Goal: Task Accomplishment & Management: Complete application form

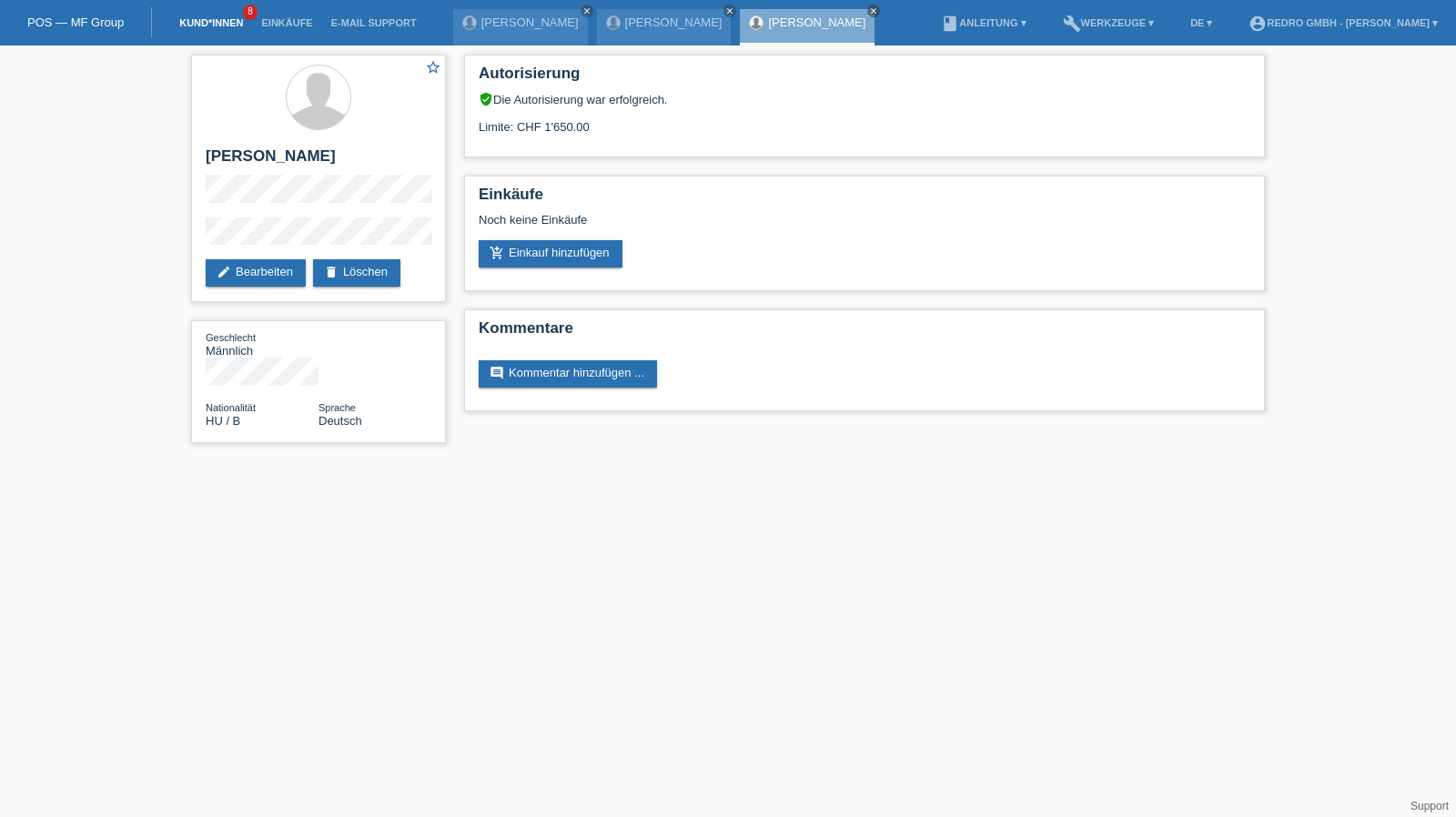
click at [211, 19] on link "Kund*innen" at bounding box center [210, 23] width 82 height 11
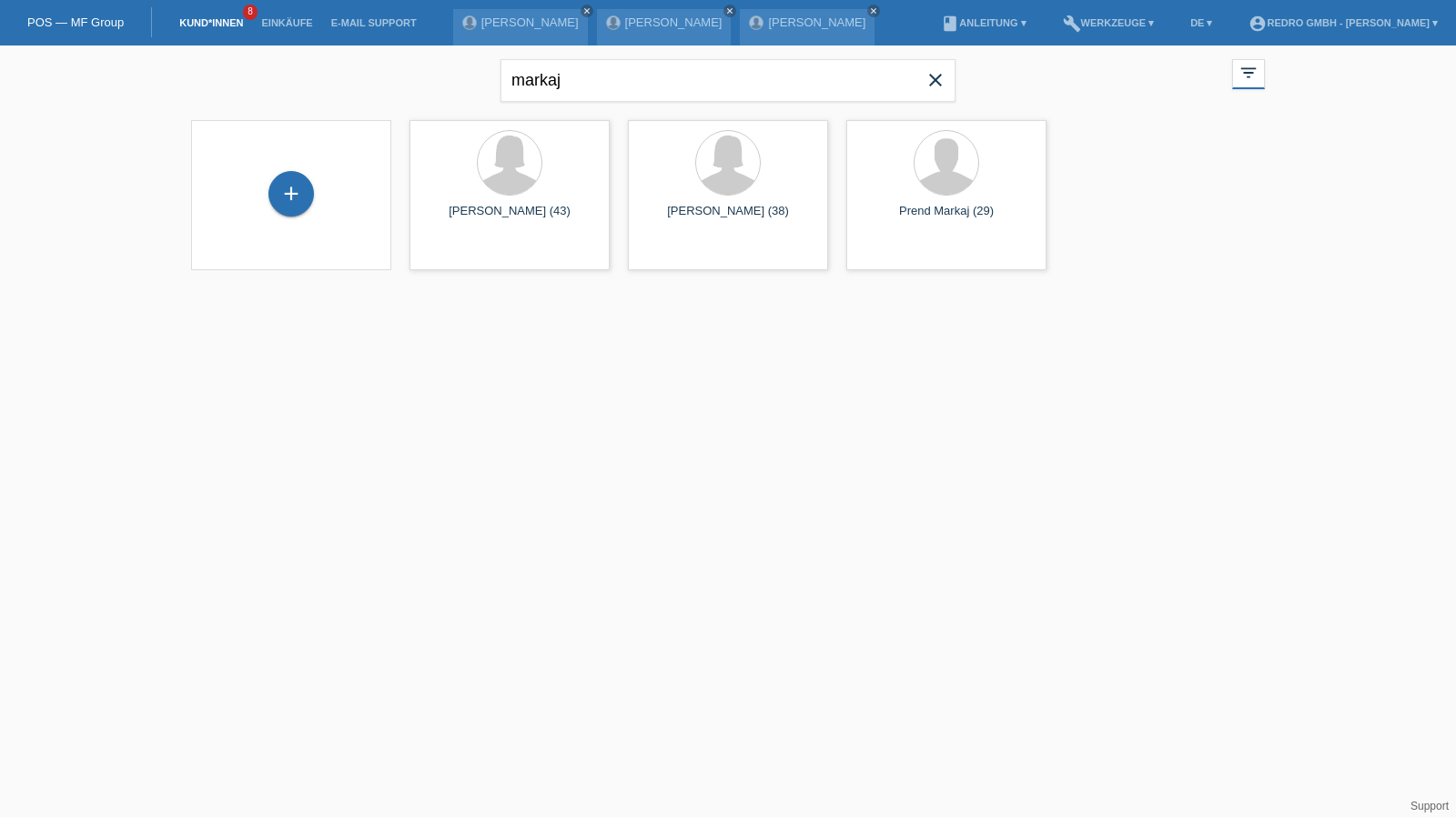
click at [267, 207] on div "+" at bounding box center [290, 194] width 171 height 48
click at [292, 198] on div "+" at bounding box center [291, 193] width 45 height 45
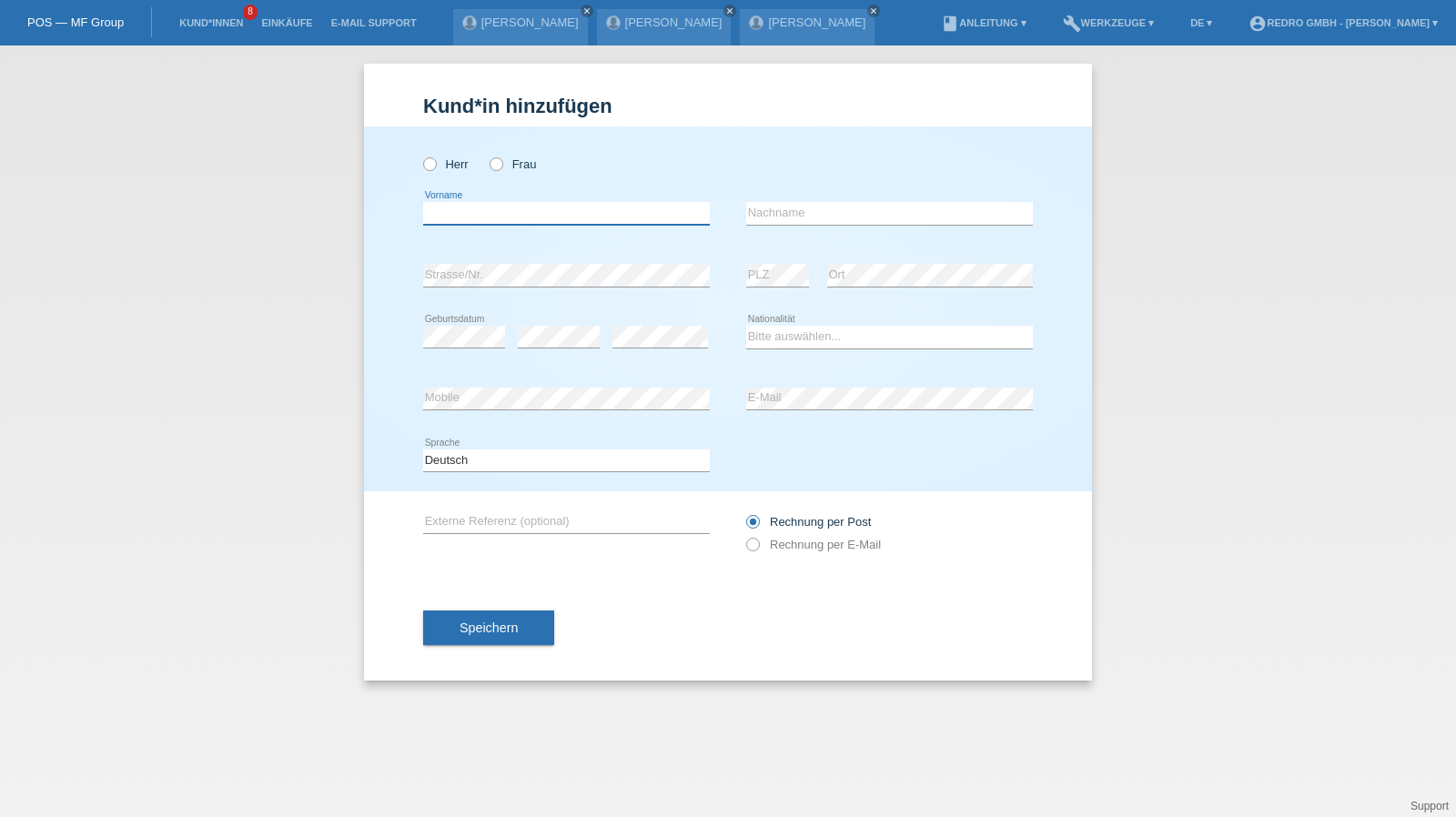
click at [526, 208] on input "text" at bounding box center [567, 213] width 287 height 23
paste input "[PERSON_NAME]"
click at [608, 214] on input "[PERSON_NAME]" at bounding box center [567, 213] width 287 height 23
type input "Giacomo Pietro"
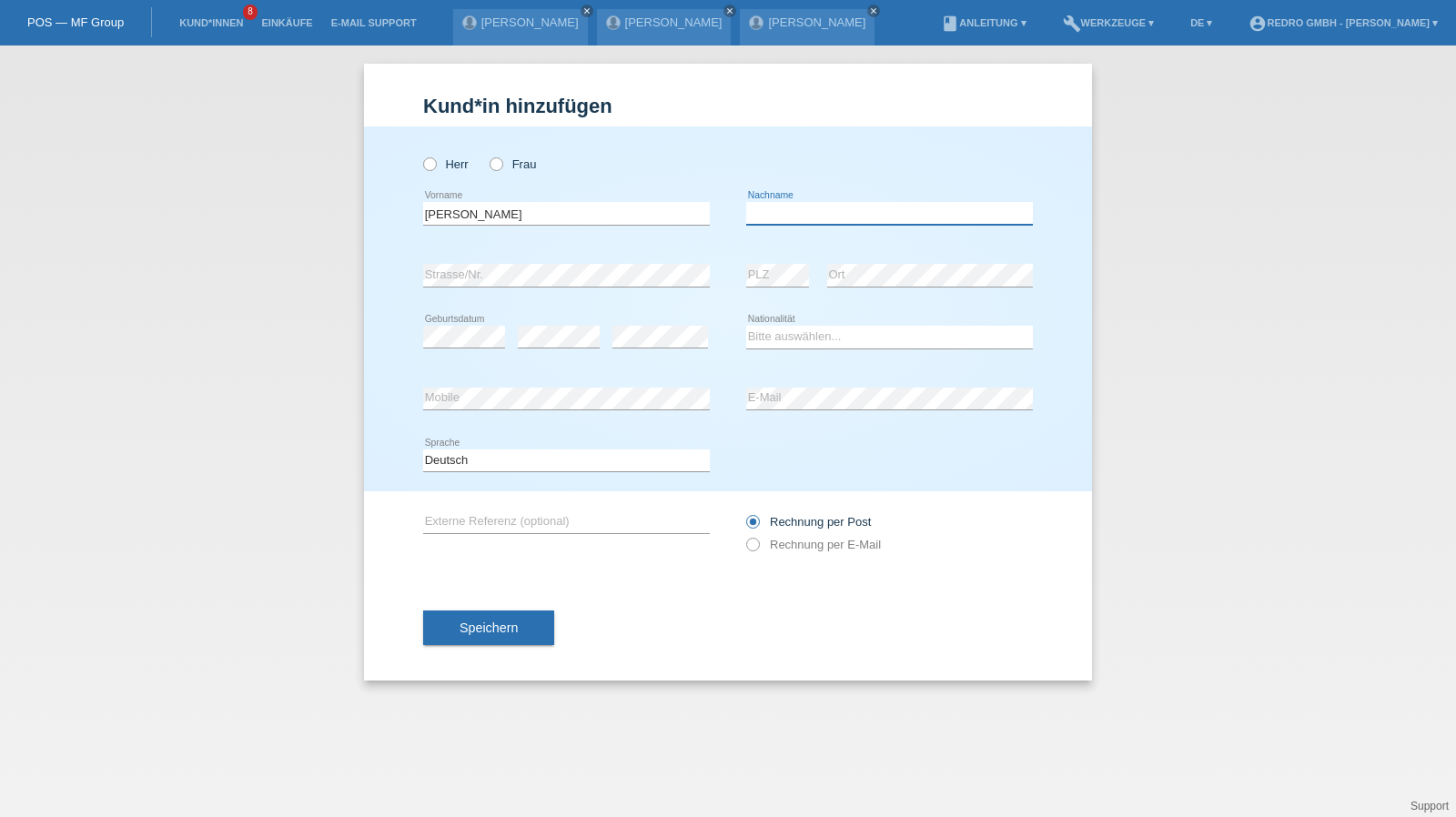
paste input "Meligeni"
type input "Meligeni"
click at [450, 160] on label "Herr" at bounding box center [446, 164] width 45 height 13
click at [435, 160] on input "Herr" at bounding box center [429, 163] width 12 height 12
radio input "true"
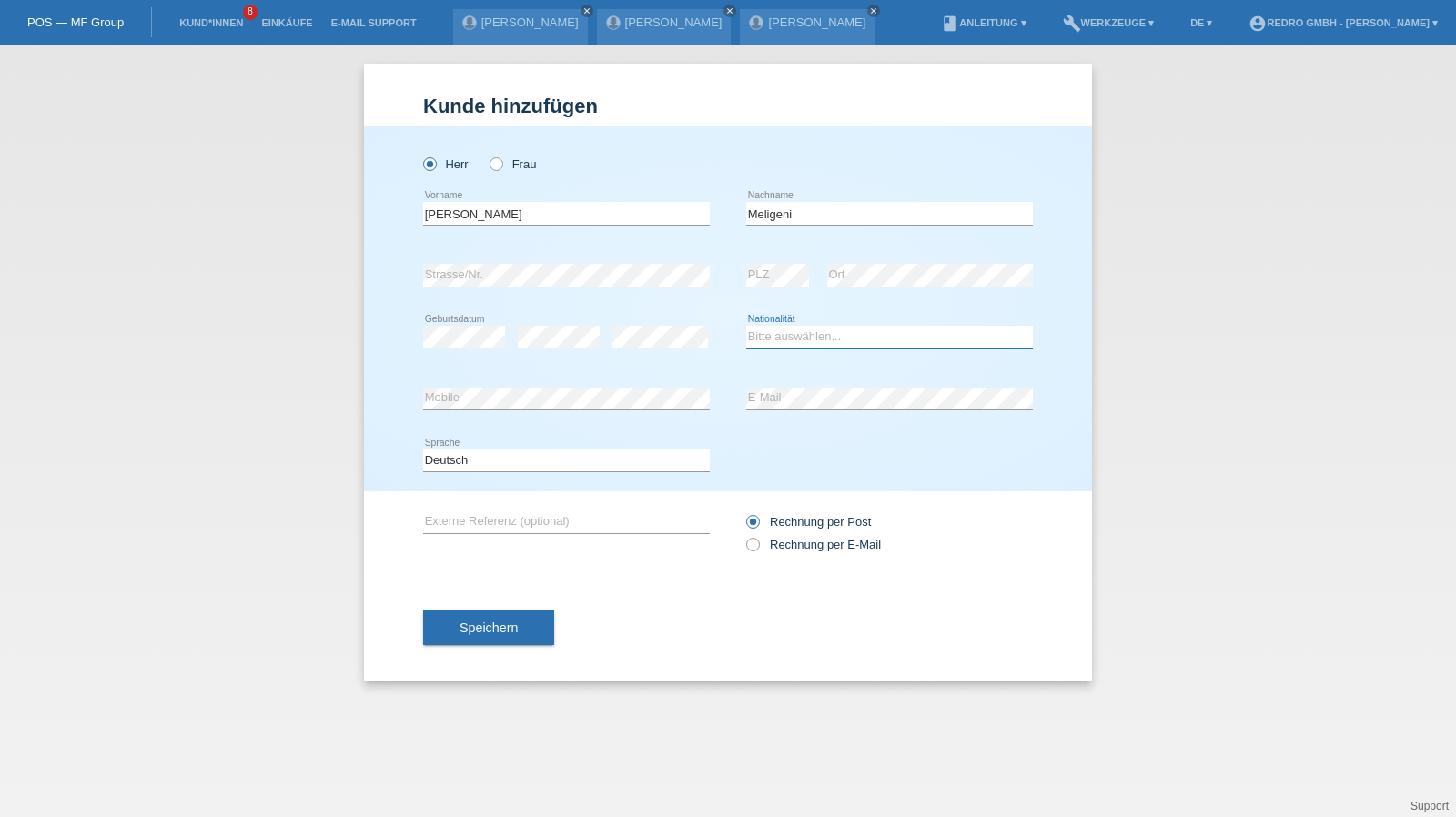
select select "CH"
click at [468, 632] on span "Speichern" at bounding box center [488, 627] width 58 height 14
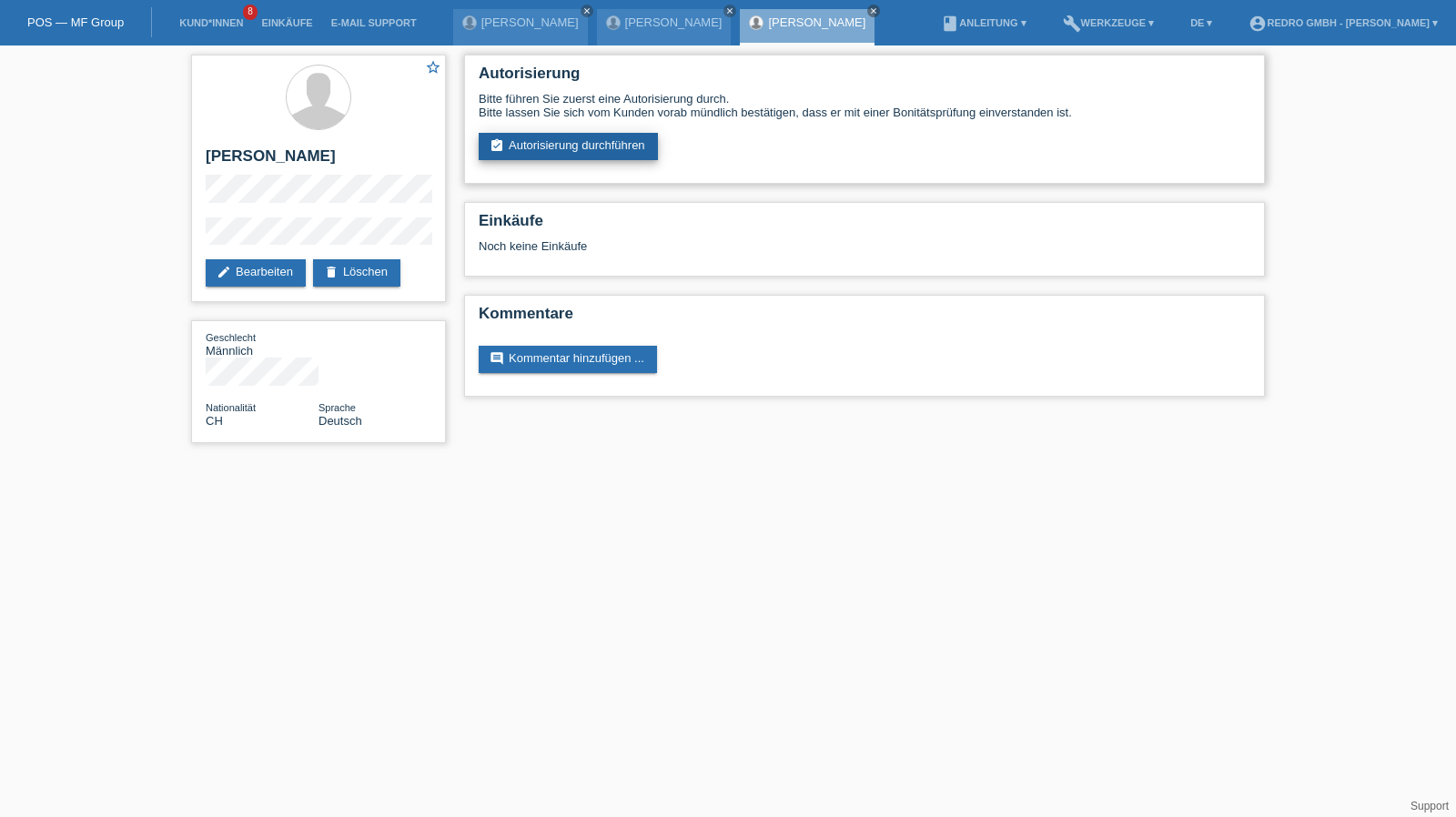
click at [543, 138] on link "assignment_turned_in Autorisierung durchführen" at bounding box center [568, 146] width 179 height 27
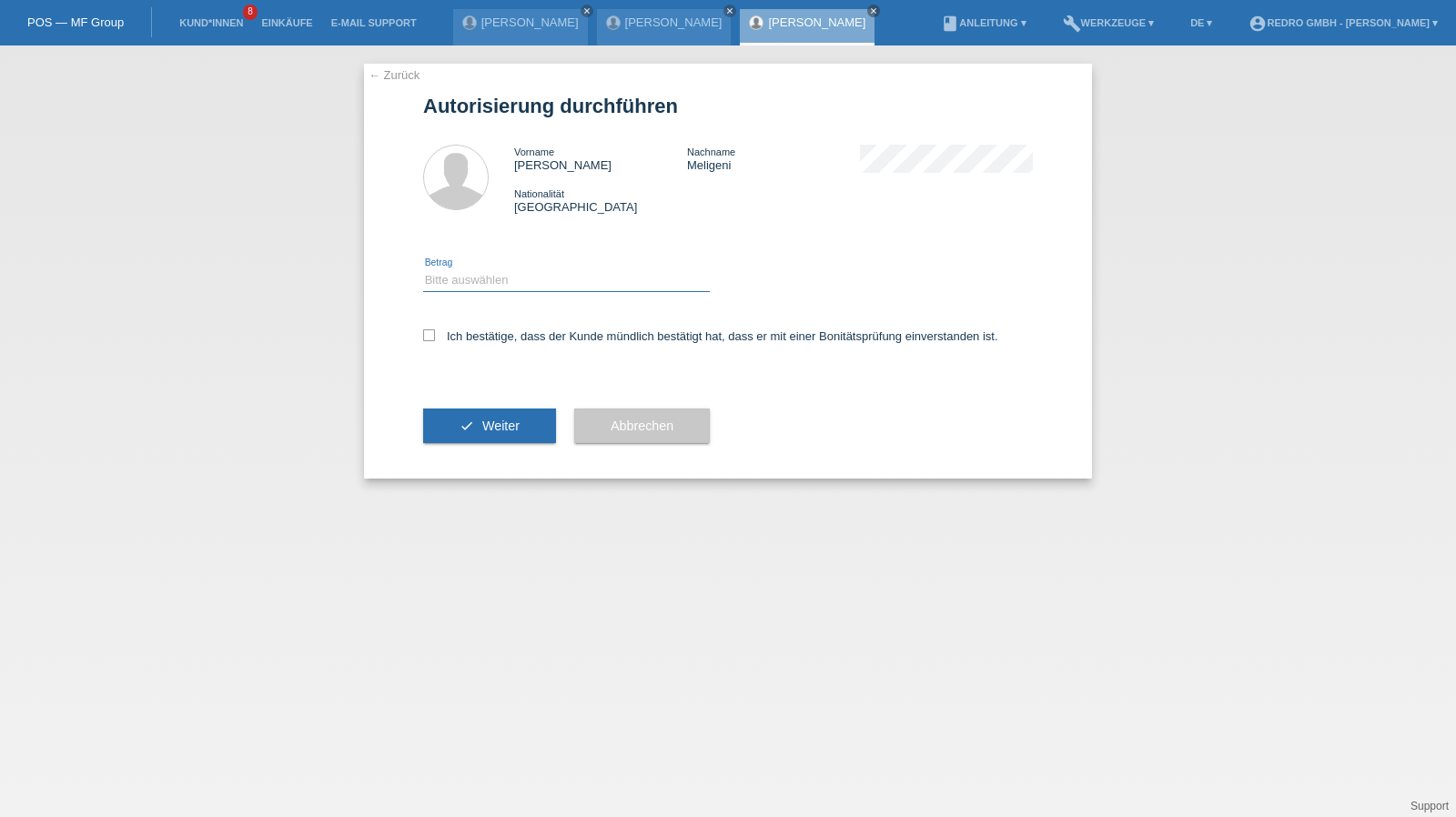
click at [470, 289] on select "Bitte auswählen CHF 1.00 - CHF 499.00 CHF 500.00 - CHF 1'999.00 CHF 2'000.00 - …" at bounding box center [567, 280] width 287 height 22
select select "1"
click at [423, 270] on select "Bitte auswählen CHF 1.00 - CHF 499.00 CHF 500.00 - CHF 1'999.00 CHF 2'000.00 - …" at bounding box center [567, 280] width 287 height 22
click at [480, 332] on label "Ich bestätige, dass der Kunde mündlich bestätigt hat, dass er mit einer Bonität…" at bounding box center [711, 336] width 575 height 13
click at [435, 332] on input "Ich bestätige, dass der Kunde mündlich bestätigt hat, dass er mit einer Bonität…" at bounding box center [429, 335] width 12 height 12
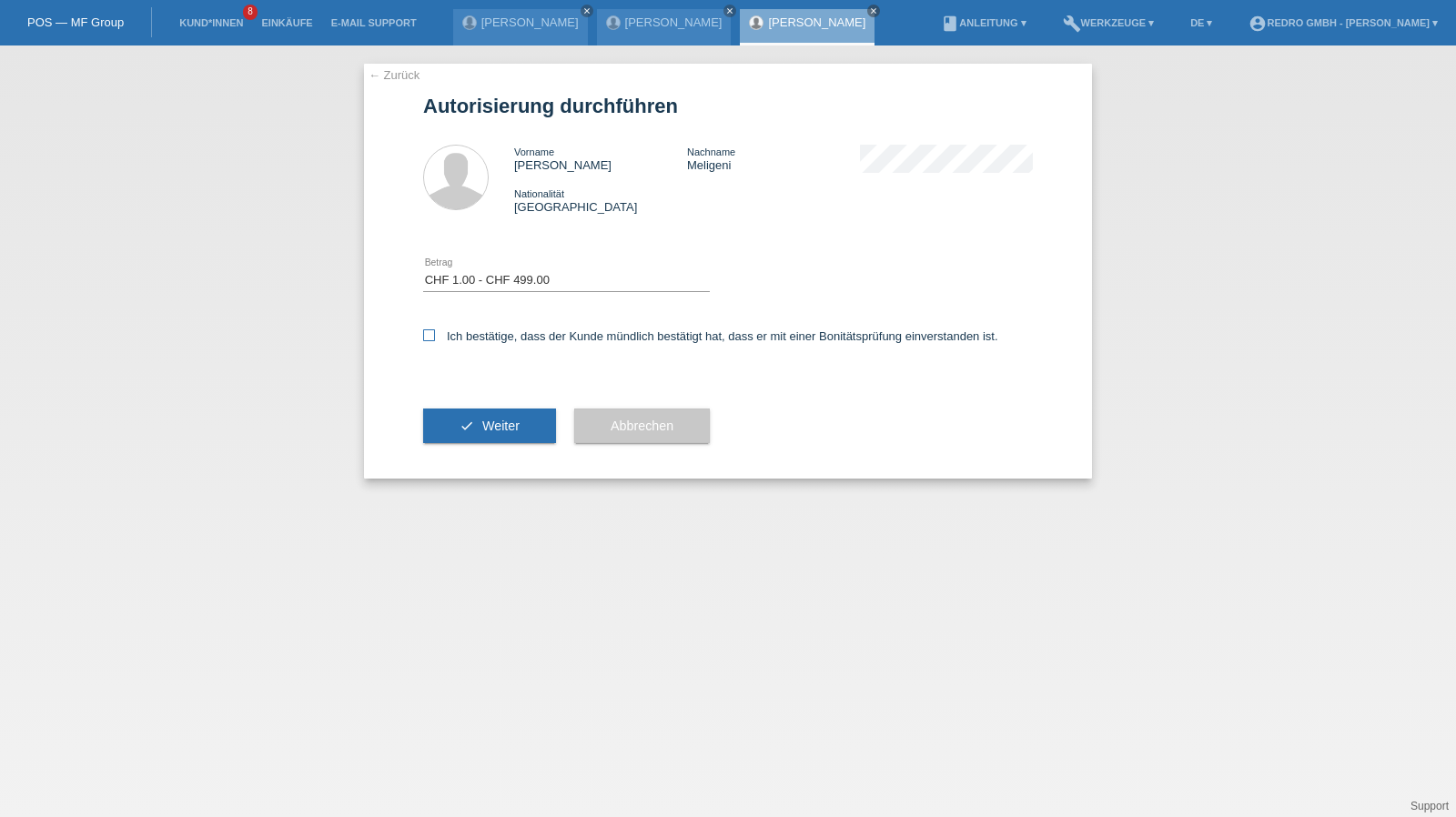
checkbox input "true"
click at [470, 424] on button "check Weiter" at bounding box center [489, 425] width 133 height 35
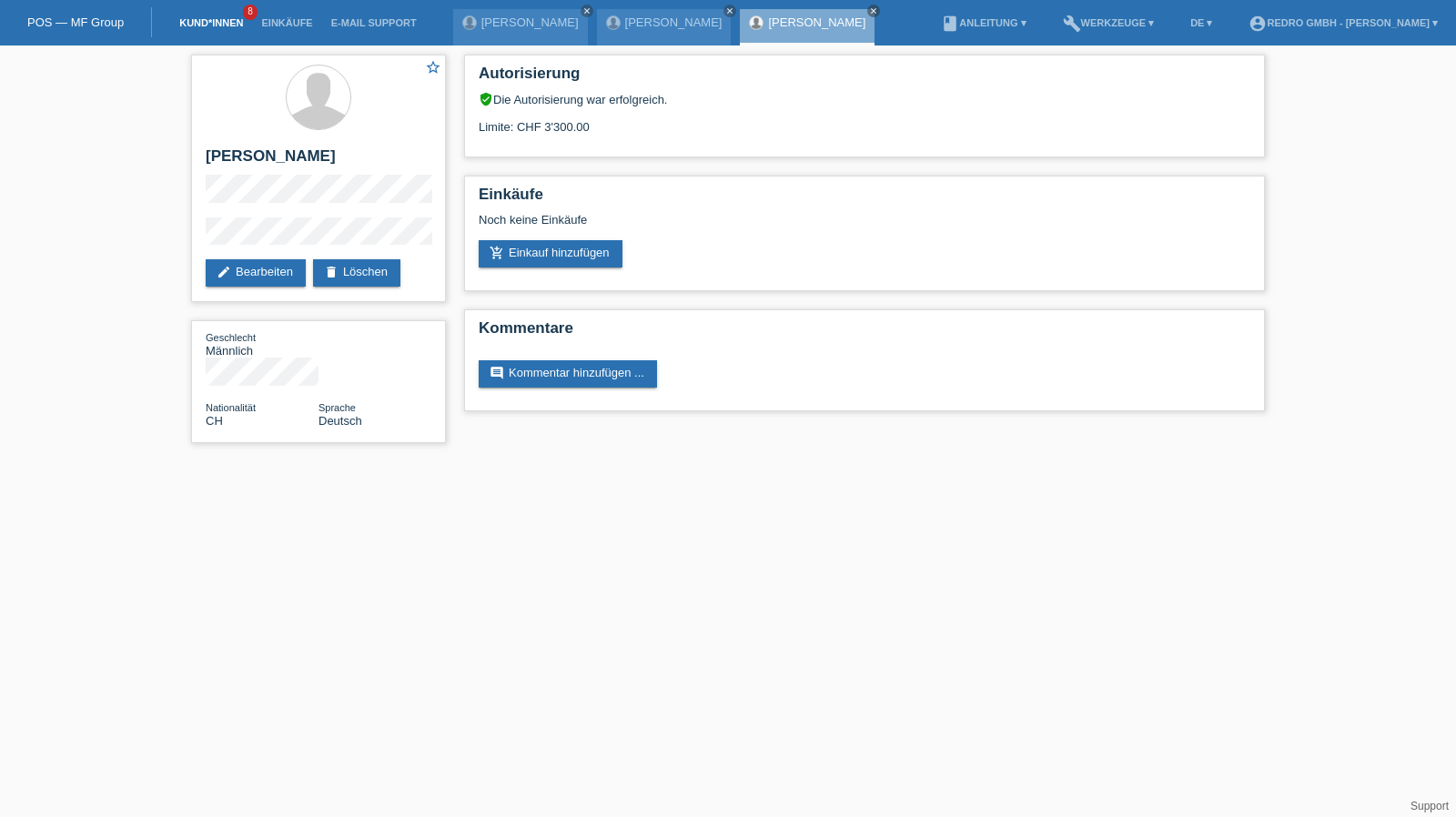
click at [221, 23] on link "Kund*innen" at bounding box center [210, 23] width 82 height 11
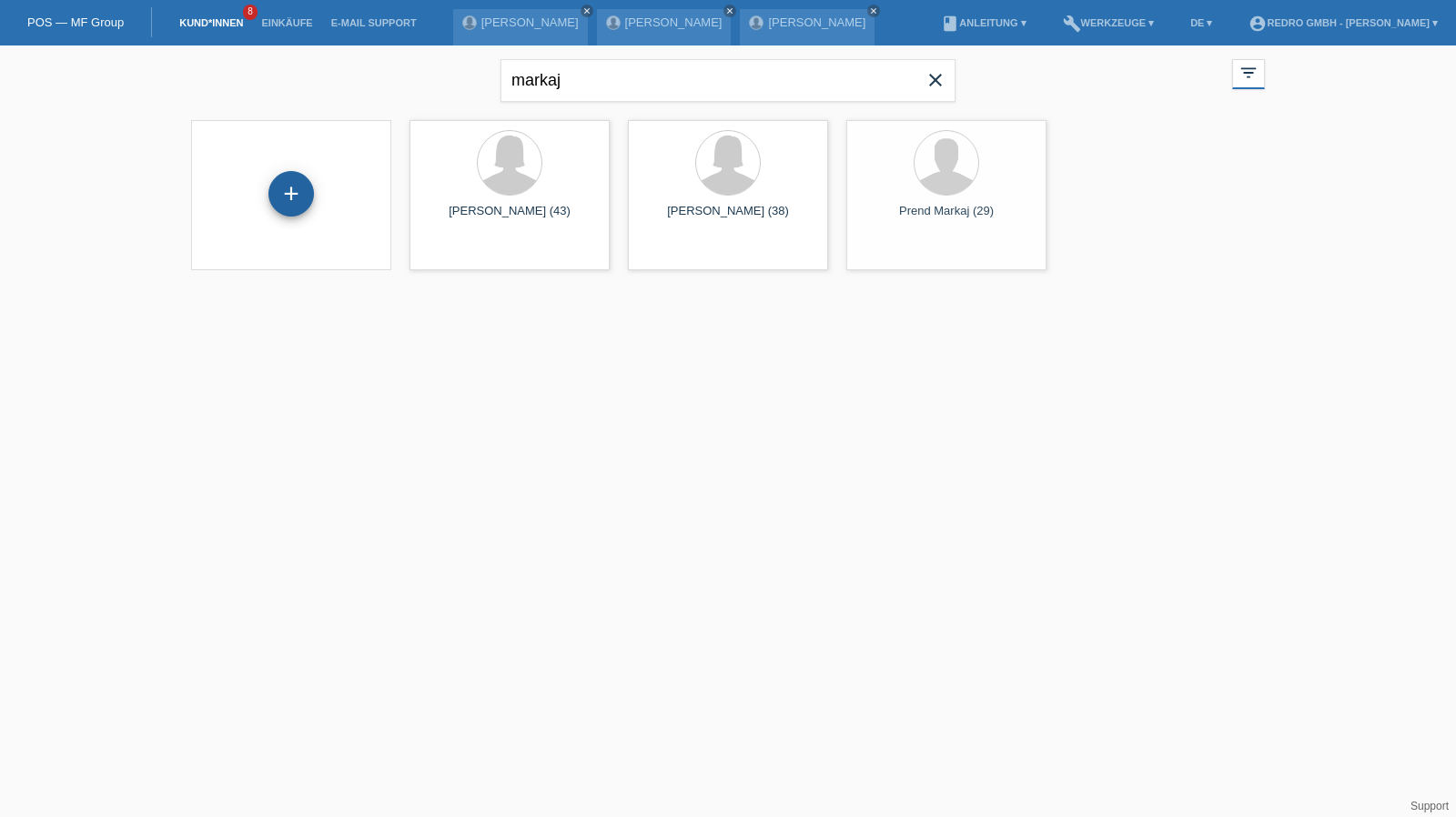
click at [296, 183] on div "+" at bounding box center [291, 193] width 45 height 45
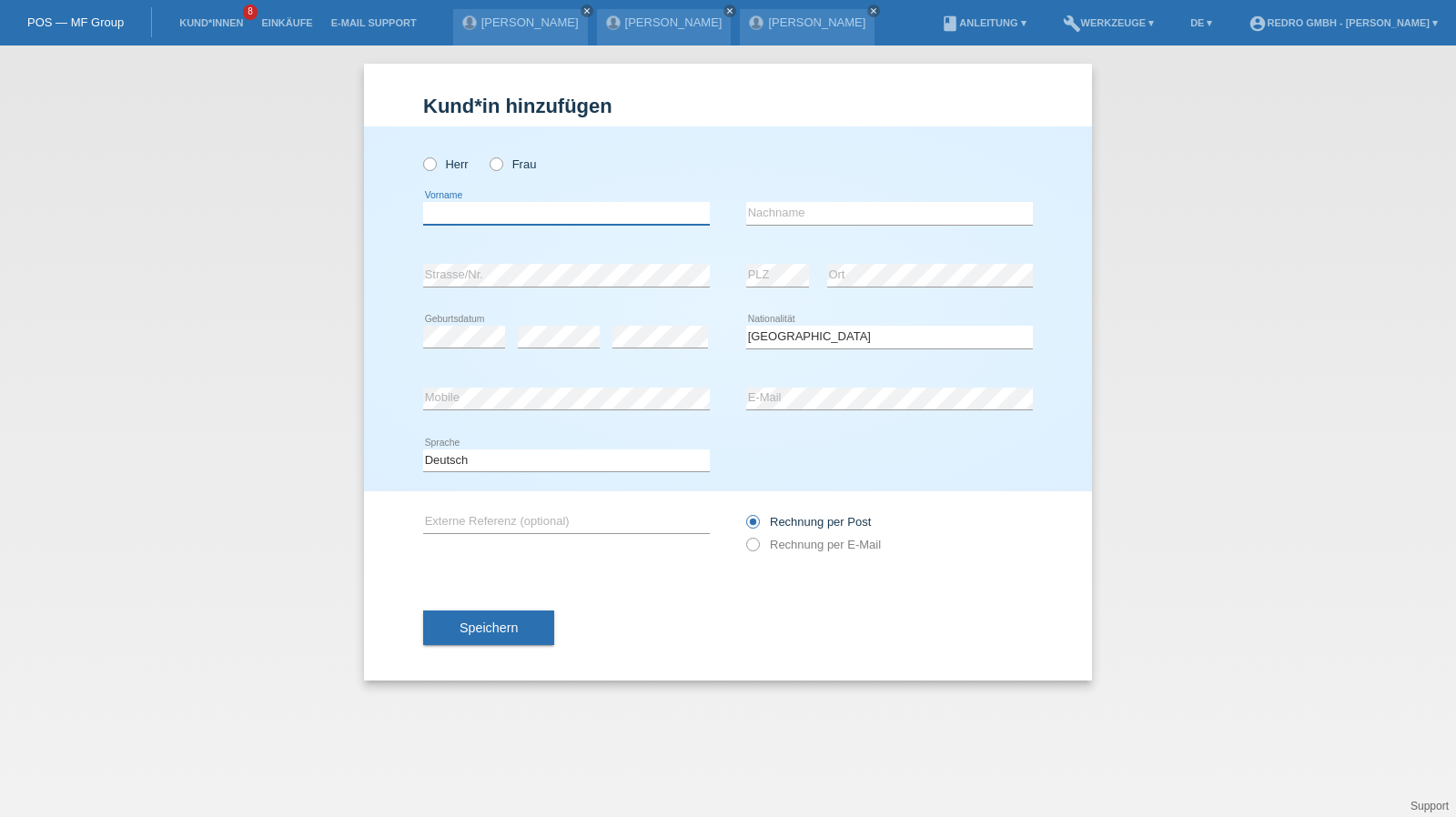
click at [514, 205] on input "text" at bounding box center [567, 213] width 287 height 23
type input "Zenuni"
click at [853, 208] on input "text" at bounding box center [889, 213] width 287 height 23
paste input "Zenuni"
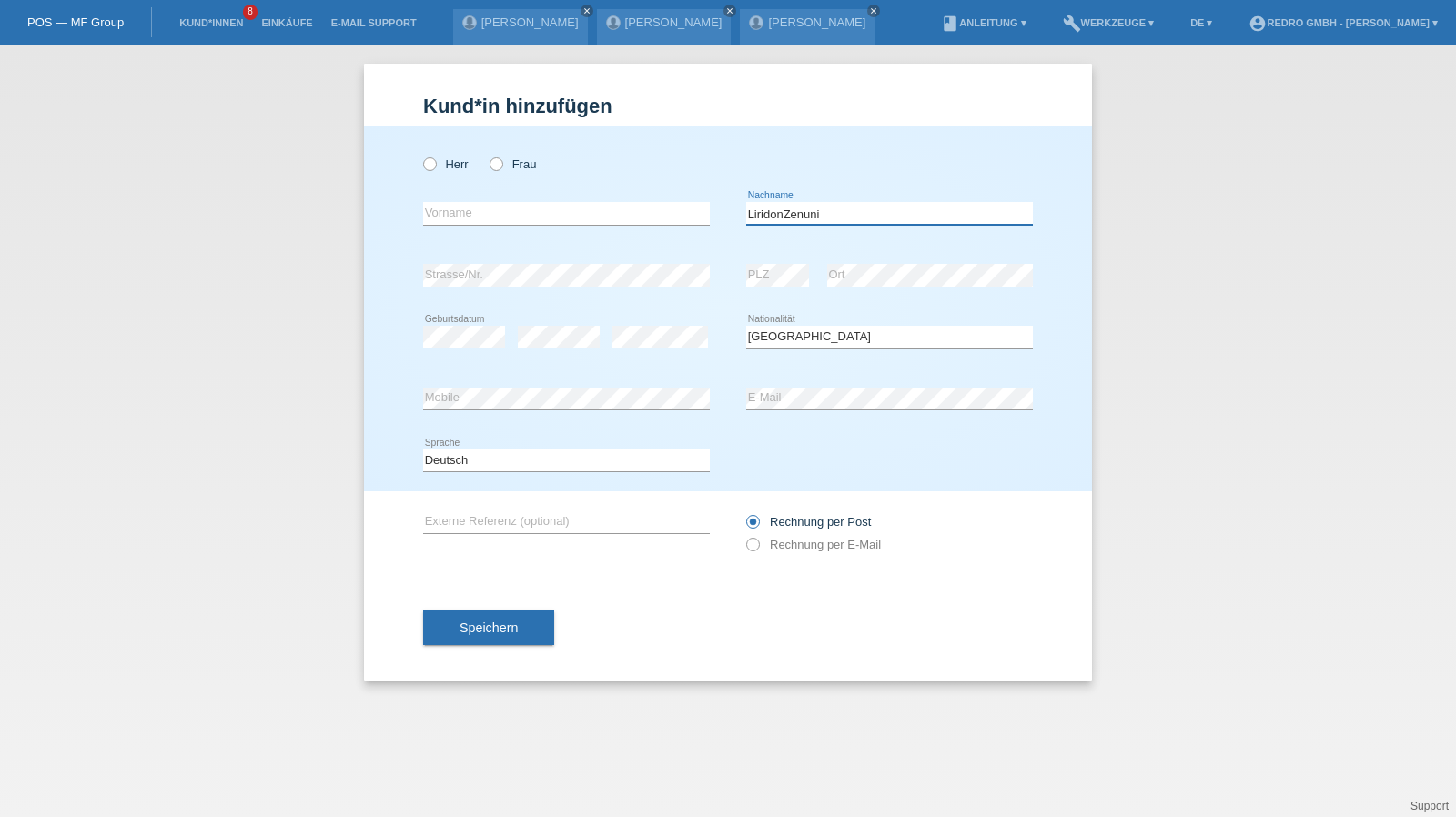
drag, startPoint x: 783, startPoint y: 214, endPoint x: 524, endPoint y: 204, distance: 259.2
click at [524, 204] on div "error Vorname LiridonZenuni error Nachname" at bounding box center [728, 214] width 609 height 62
type input "Zenuni"
click at [523, 204] on input "text" at bounding box center [567, 213] width 287 height 23
paste input "Liridon"
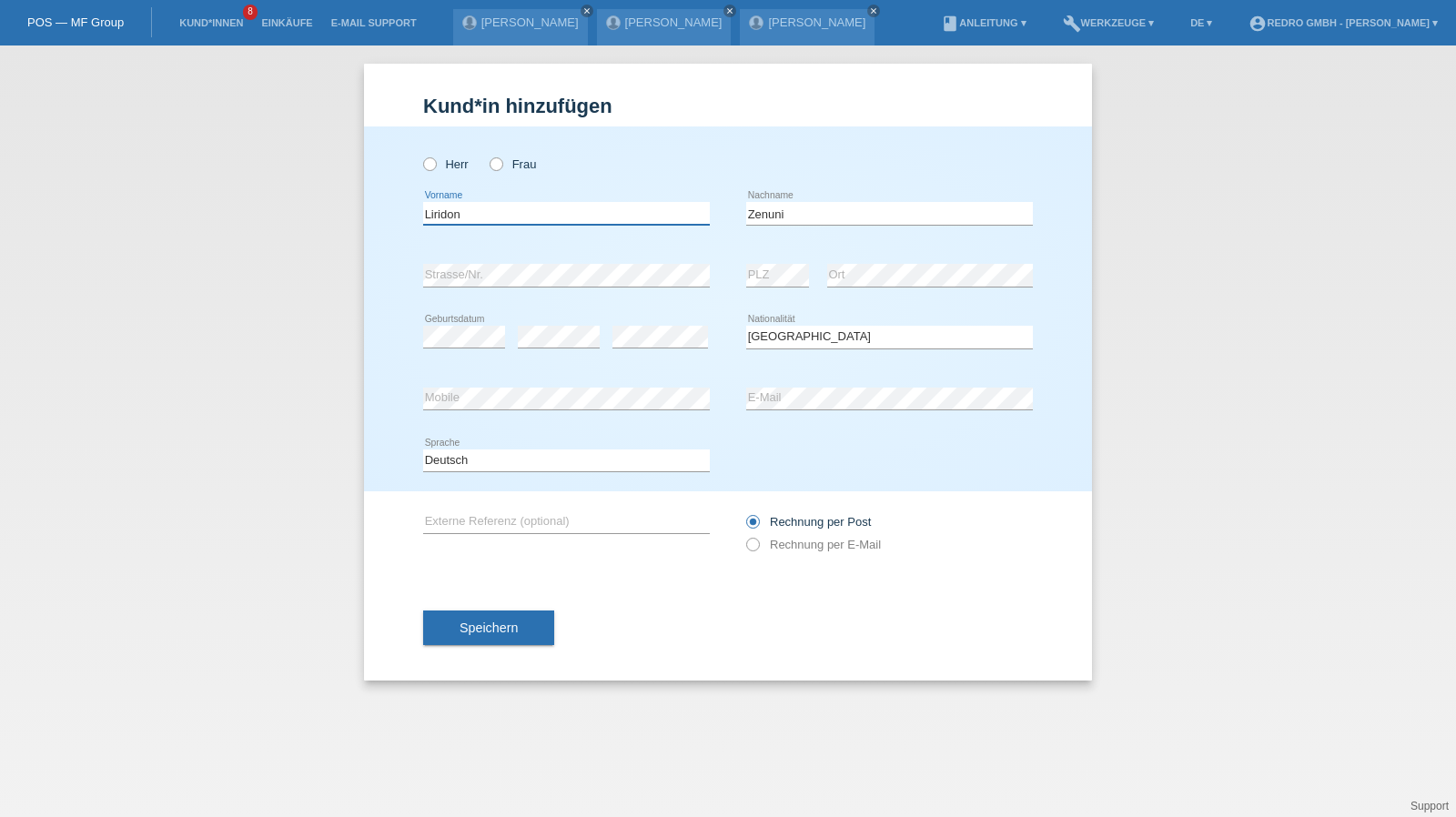
type input "Liridon"
select select "CH"
click at [522, 614] on button "Speichern" at bounding box center [488, 627] width 131 height 35
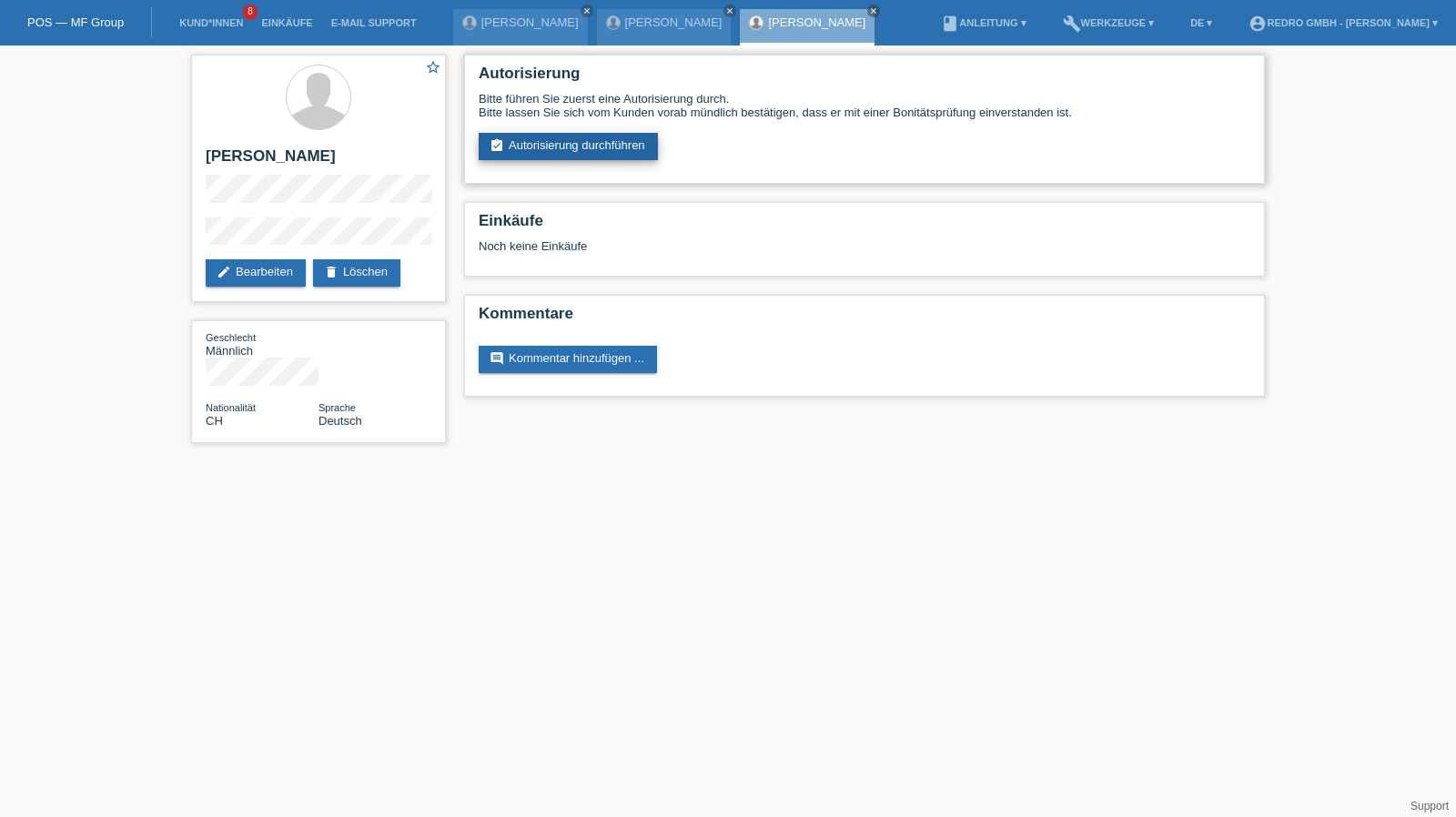
click at [550, 153] on link "assignment_turned_in Autorisierung durchführen" at bounding box center [568, 146] width 179 height 27
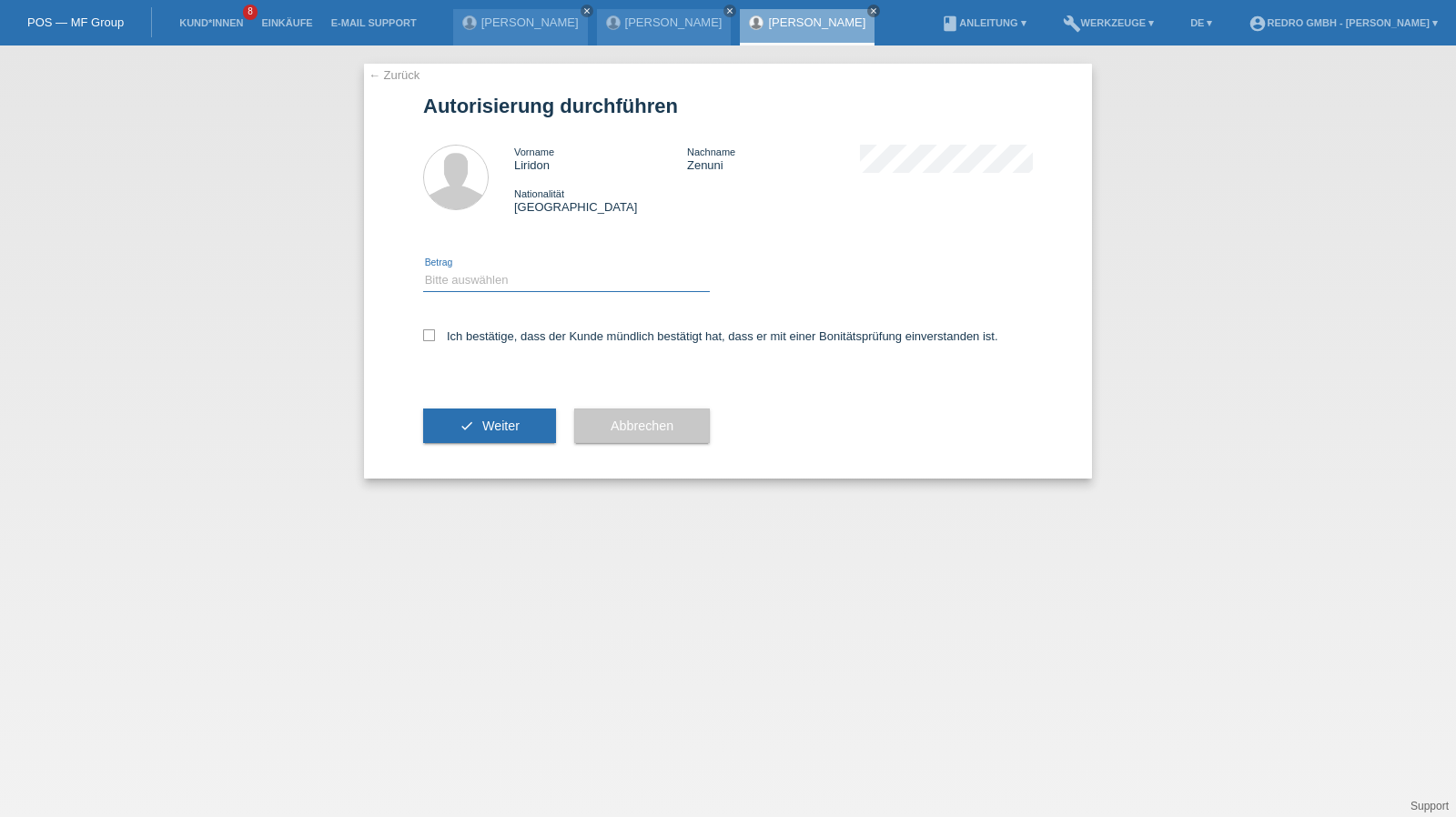
click at [548, 275] on select "Bitte auswählen CHF 1.00 - CHF 499.00 CHF 500.00 - CHF 1'999.00 CHF 2'000.00 - …" at bounding box center [567, 280] width 287 height 22
select select "1"
click at [423, 270] on select "Bitte auswählen CHF 1.00 - CHF 499.00 CHF 500.00 - CHF 1'999.00 CHF 2'000.00 - …" at bounding box center [567, 280] width 287 height 22
click at [473, 342] on label "Ich bestätige, dass der Kunde mündlich bestätigt hat, dass er mit einer Bonität…" at bounding box center [711, 336] width 575 height 13
click at [435, 342] on input "Ich bestätige, dass der Kunde mündlich bestätigt hat, dass er mit einer Bonität…" at bounding box center [429, 335] width 12 height 12
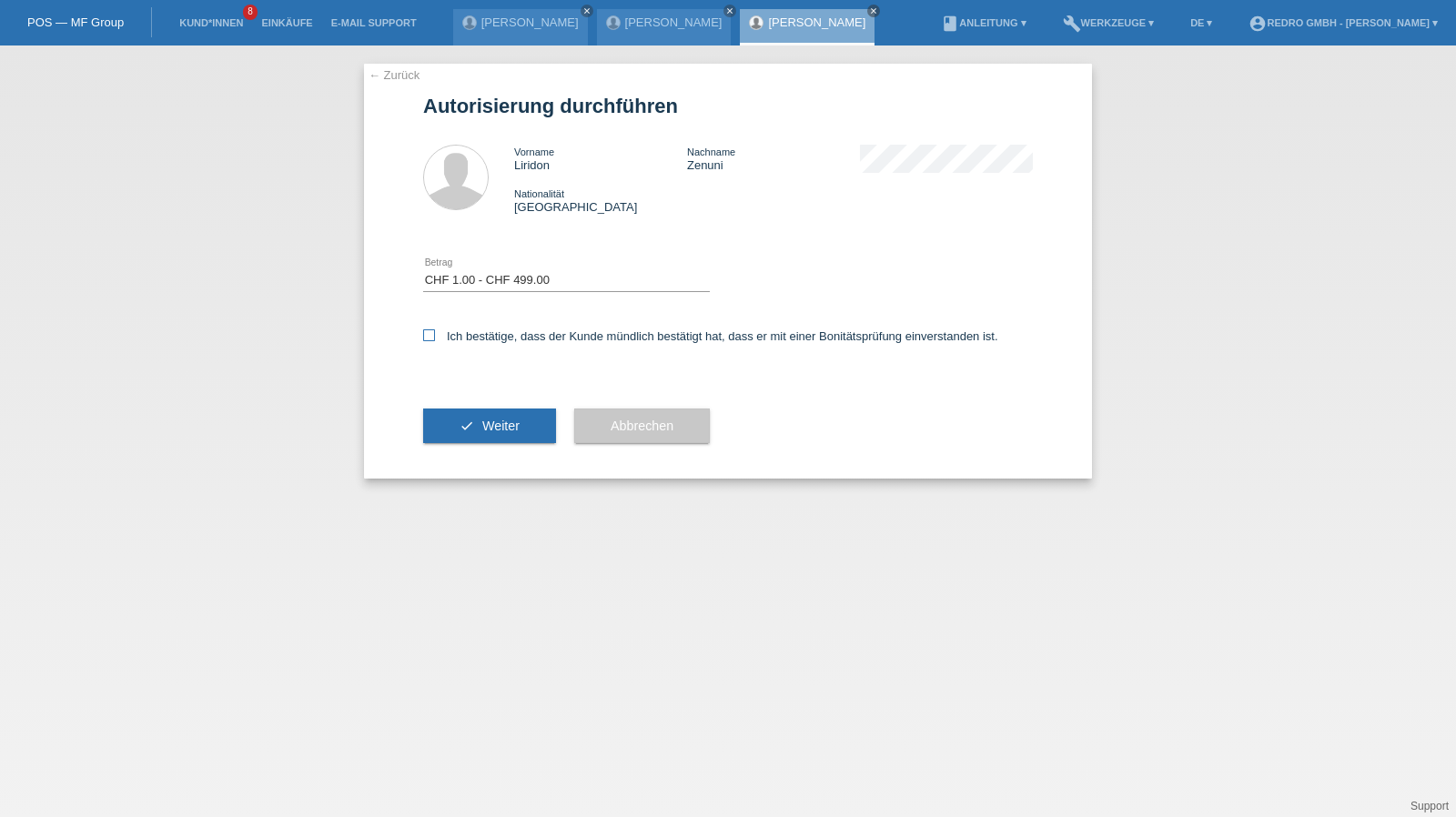
checkbox input "true"
click at [473, 430] on button "check Weiter" at bounding box center [489, 425] width 133 height 35
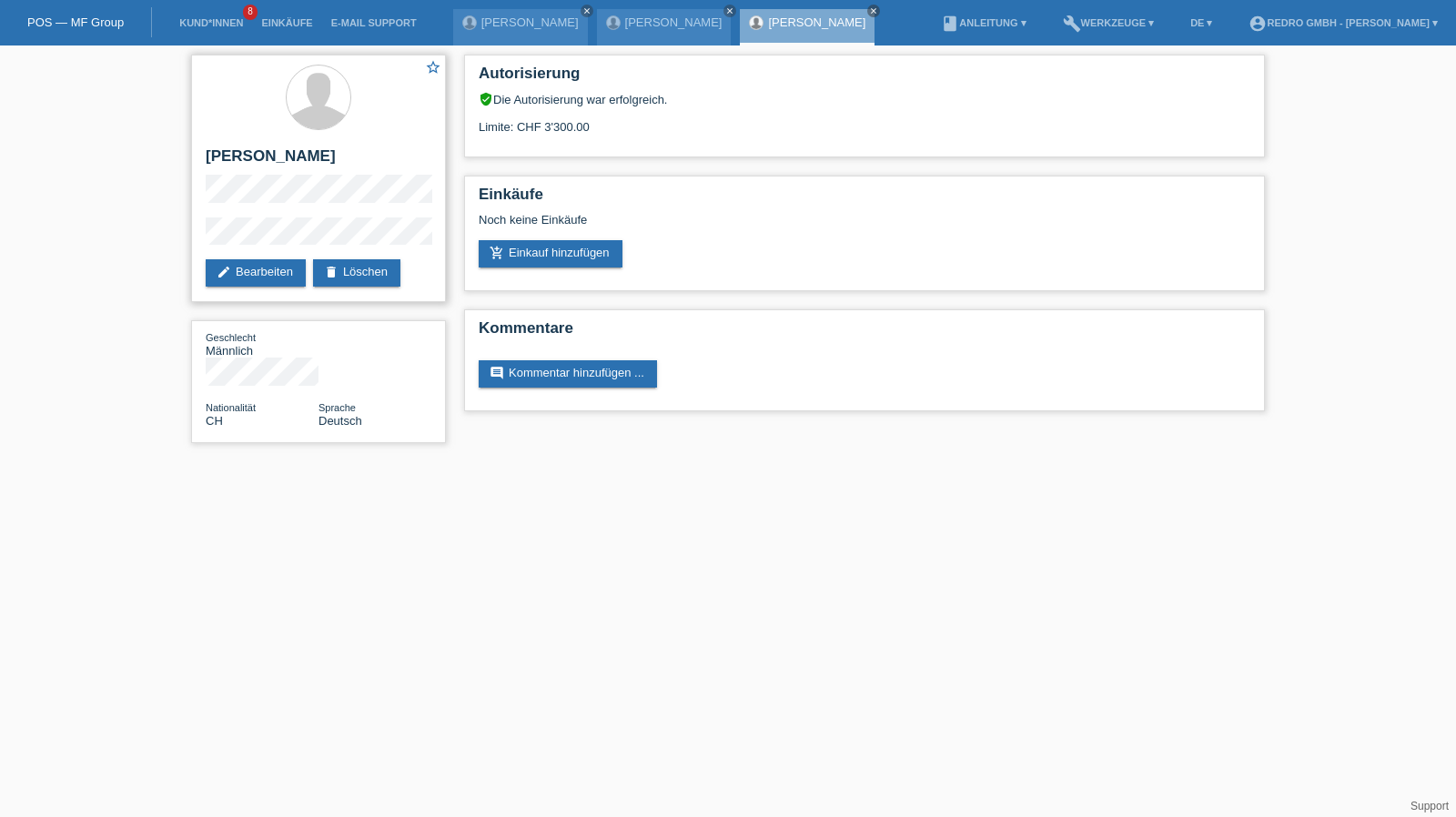
click at [272, 158] on h2 "[PERSON_NAME]" at bounding box center [318, 160] width 225 height 27
copy div "[PERSON_NAME]"
click at [193, 234] on div "star_border [PERSON_NAME] edit Bearbeiten delete Löschen" at bounding box center [319, 178] width 255 height 247
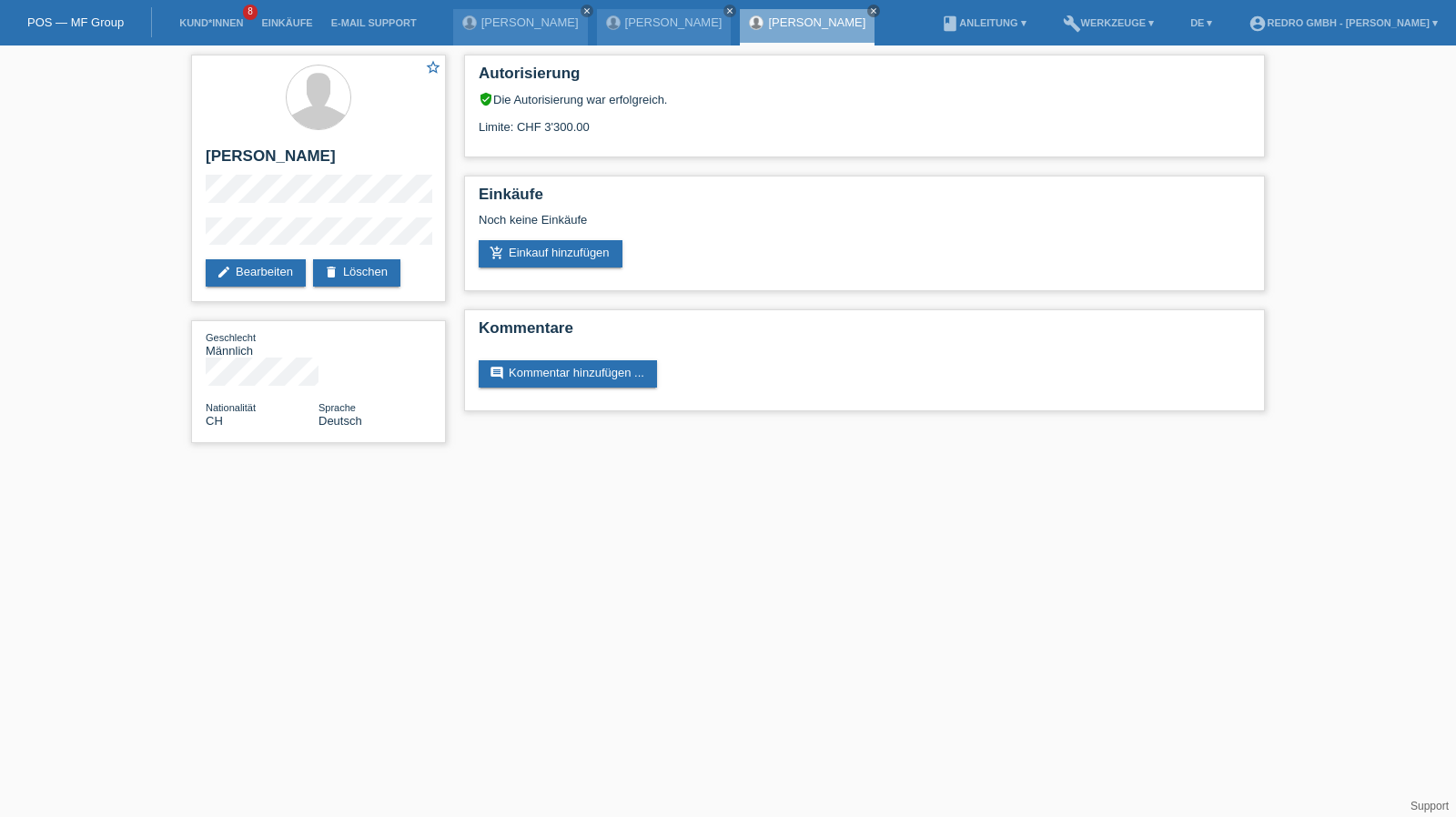
click at [151, 234] on div "star_border [PERSON_NAME] edit Bearbeiten delete Löschen Geschlecht Männlich Na…" at bounding box center [728, 253] width 1456 height 416
click at [284, 152] on h2 "[PERSON_NAME]" at bounding box center [318, 160] width 225 height 27
copy div "[PERSON_NAME]"
